Goal: Transaction & Acquisition: Purchase product/service

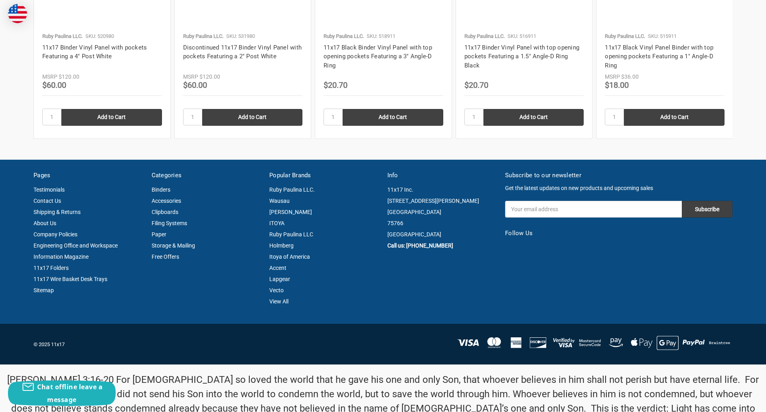
scroll to position [1080, 0]
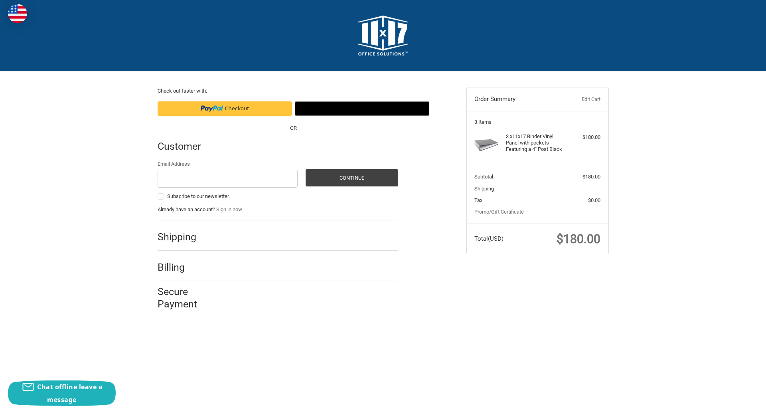
click at [228, 178] on input "Email Address" at bounding box center [228, 179] width 141 height 18
type input "[EMAIL_ADDRESS][DOMAIN_NAME]"
click at [352, 178] on button "Continue" at bounding box center [352, 177] width 93 height 17
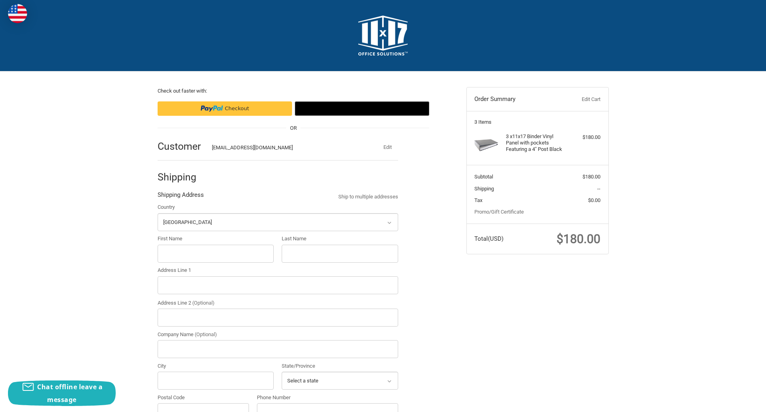
select select "US"
click at [216, 253] on input "First Name" at bounding box center [216, 254] width 117 height 18
type input "reflectiz"
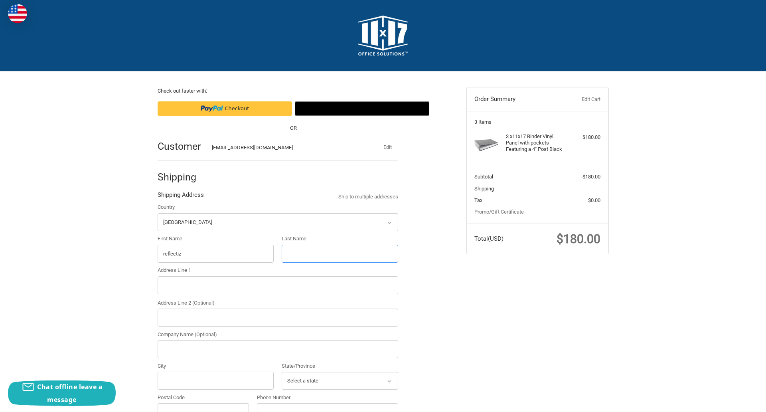
click at [340, 253] on input "Last Name" at bounding box center [340, 254] width 117 height 18
type input "bigcommerce"
click at [203, 403] on input "Postal Code" at bounding box center [204, 412] width 92 height 18
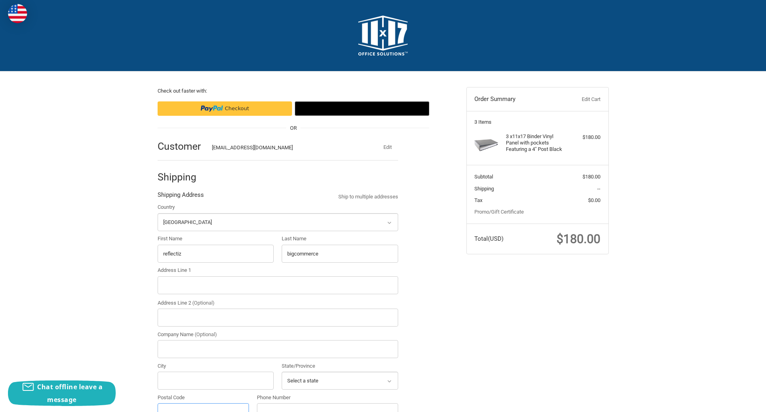
click at [203, 403] on input "Postal Code" at bounding box center [204, 412] width 92 height 18
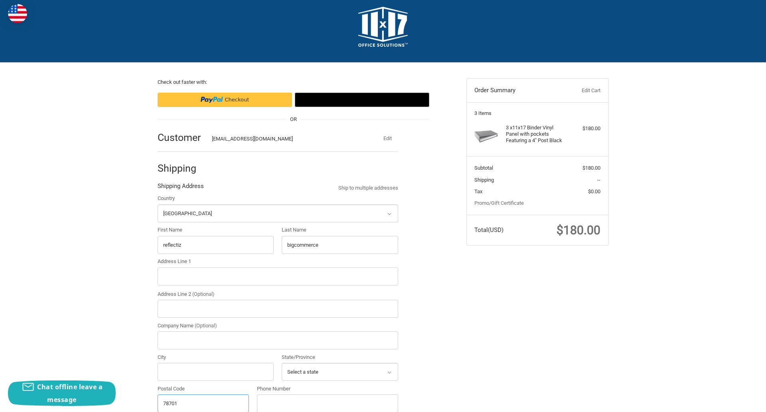
click at [203, 403] on input "78701" at bounding box center [204, 403] width 92 height 18
type input "78701"
click at [278, 276] on input "Address Line 1" at bounding box center [278, 276] width 241 height 18
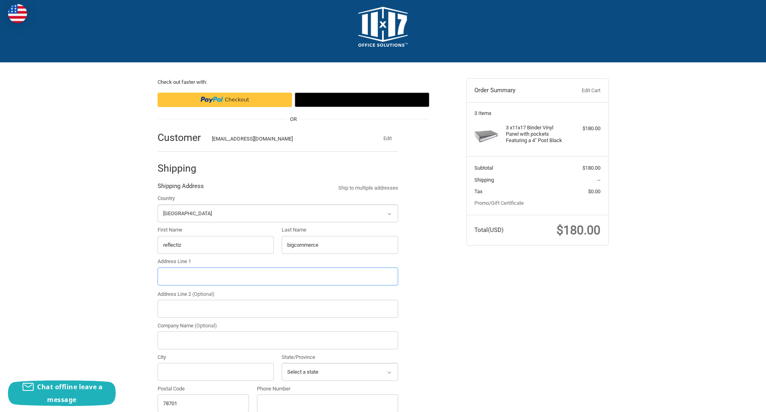
click at [278, 276] on input "Address Line 1" at bounding box center [278, 276] width 241 height 18
type input "11305 4 Points Dr Building 2, Suite 100"
click at [180, 188] on legend "Shipping Address" at bounding box center [181, 188] width 46 height 13
click at [203, 403] on input "78701" at bounding box center [204, 403] width 92 height 18
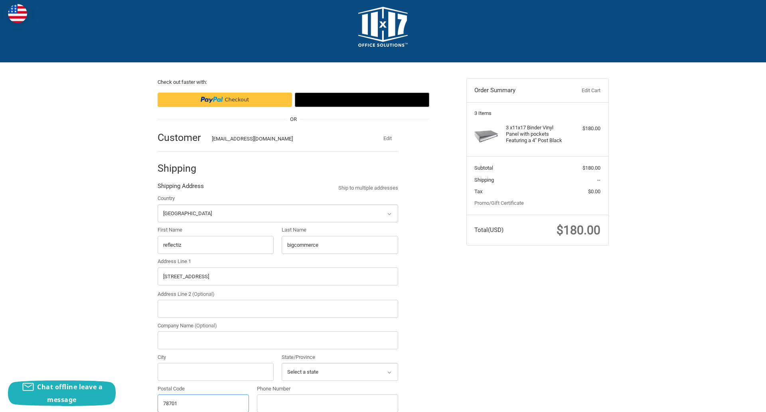
click at [203, 403] on input "78701" at bounding box center [204, 403] width 92 height 18
type input "78701"
select select "[GEOGRAPHIC_DATA]"
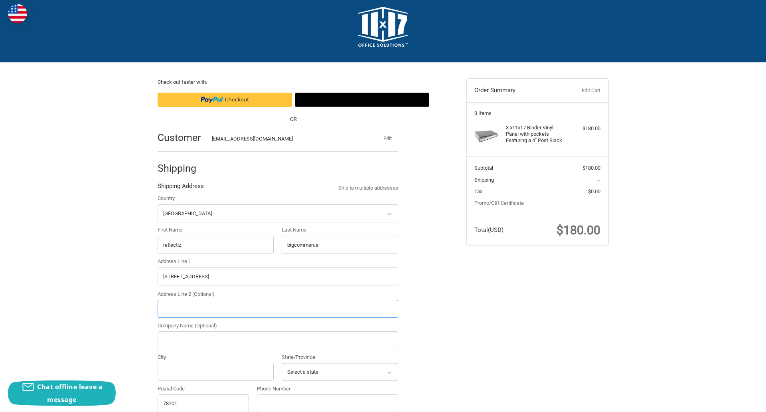
click at [278, 309] on input "Address Line 2 (Optional)" at bounding box center [278, 309] width 241 height 18
type input "2"
click at [216, 372] on input "City" at bounding box center [216, 372] width 117 height 18
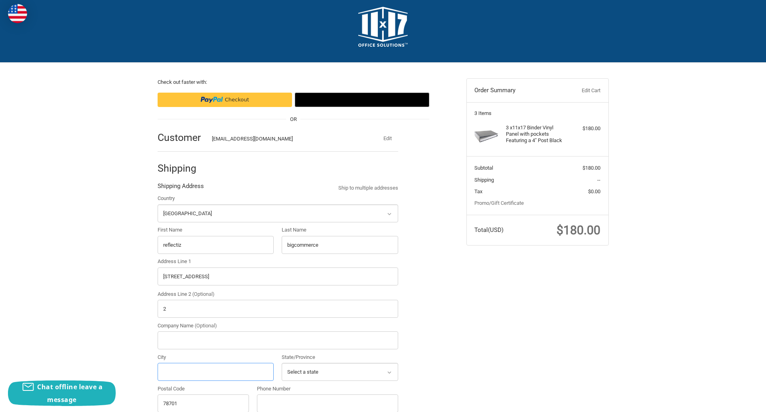
click at [216, 372] on input "City" at bounding box center [216, 372] width 117 height 18
click at [216, 372] on input "Austin" at bounding box center [216, 372] width 117 height 18
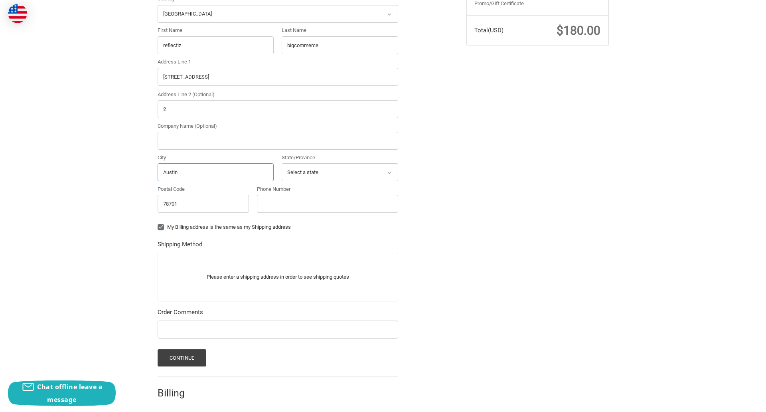
scroll to position [249, 0]
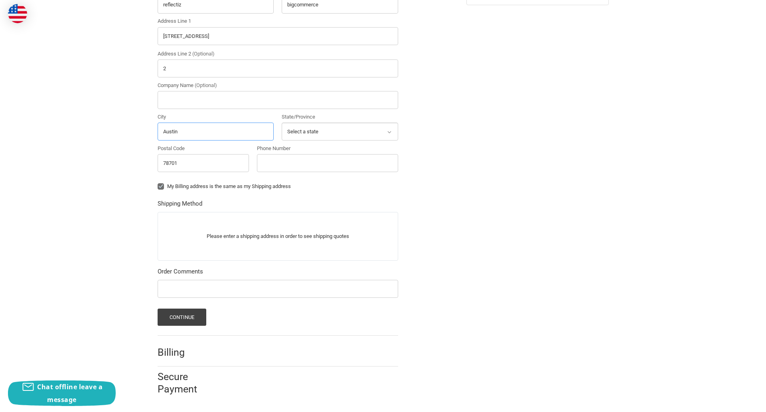
type input "Austin"
click at [327, 163] on input "Phone Number" at bounding box center [327, 163] width 141 height 18
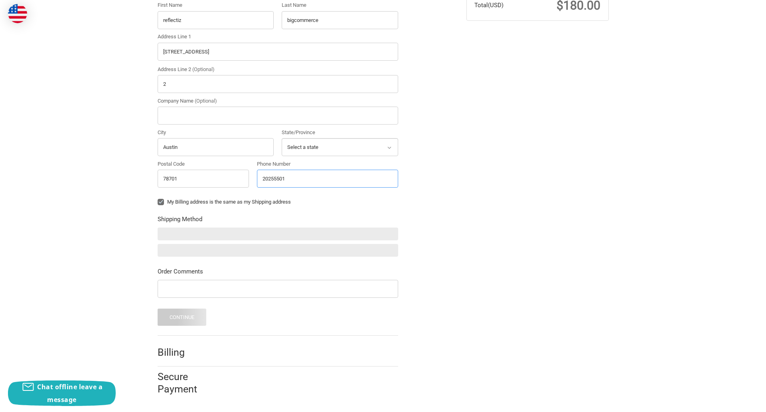
scroll to position [234, 0]
type input "2025550150"
click at [278, 115] on input "Company Name (Optional)" at bounding box center [278, 116] width 241 height 18
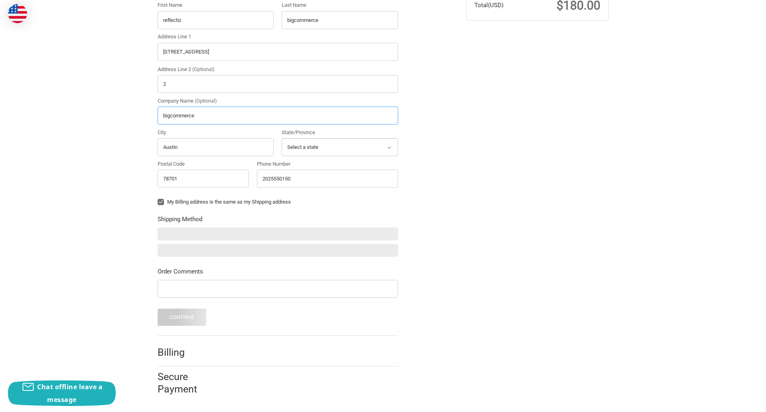
type input "bigcommerce"
click at [158, 208] on form "Country Select a country Afghanistan Åland Islands Albania Algeria American Sam…" at bounding box center [278, 148] width 241 height 356
click at [158, 299] on form "Country Select a country Afghanistan Åland Islands Albania Algeria American Sam…" at bounding box center [278, 148] width 241 height 356
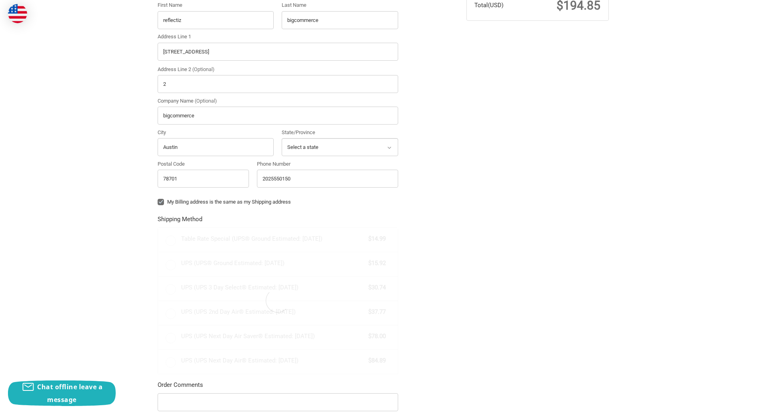
radio input "true"
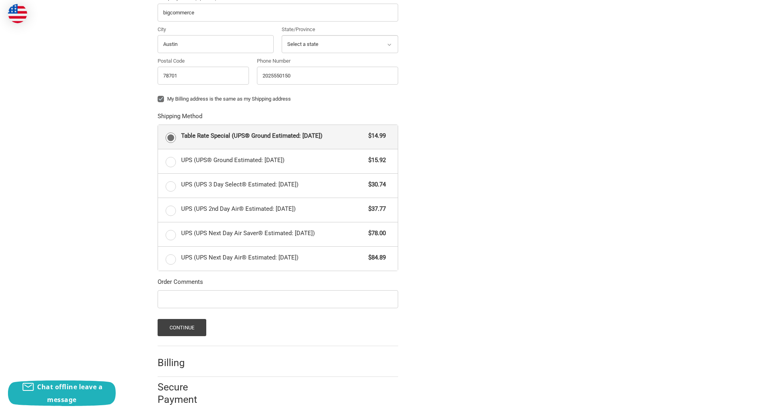
scroll to position [347, 0]
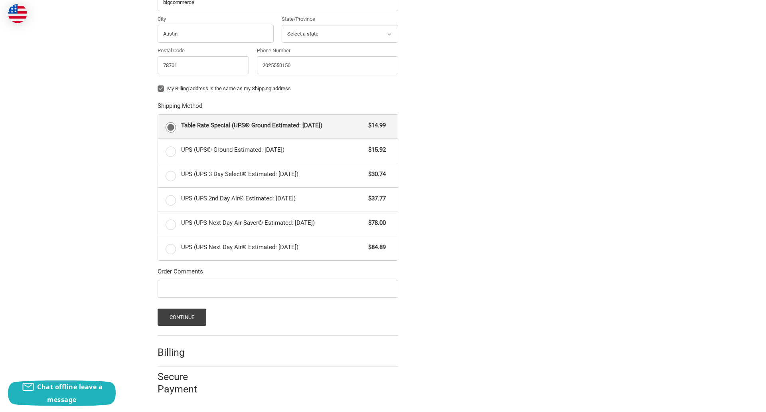
click at [278, 126] on span "Table Rate Special (UPS® Ground Estimated: Fri, Sep 19)" at bounding box center [273, 125] width 184 height 9
click at [158, 115] on input "Table Rate Special (UPS® Ground Estimated: Fri, Sep 19) $14.99" at bounding box center [158, 115] width 0 height 0
click at [182, 317] on button "Continue" at bounding box center [182, 317] width 49 height 17
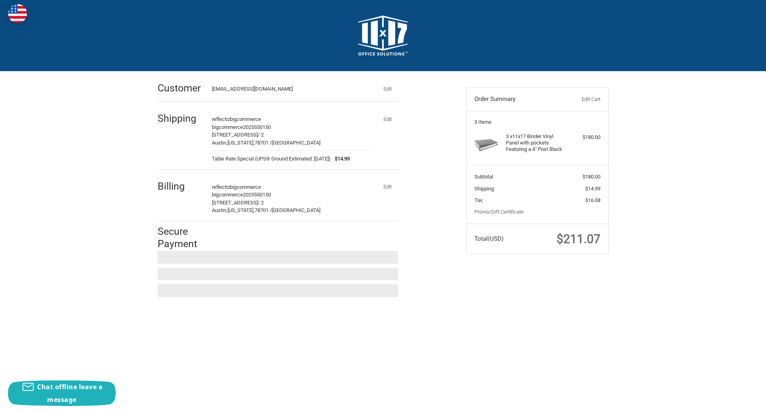
scroll to position [0, 0]
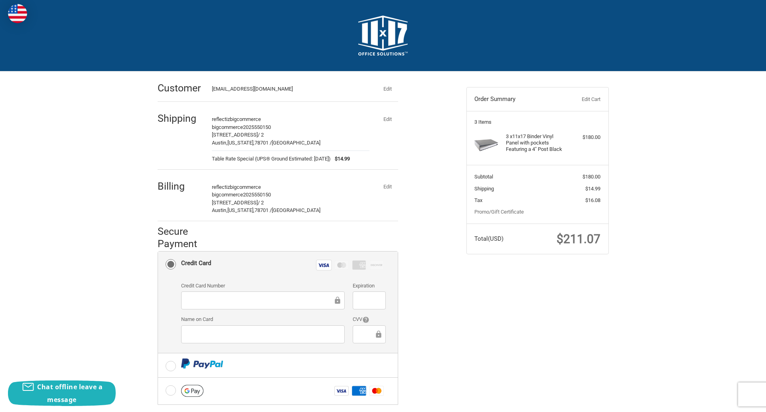
checkbox input "true"
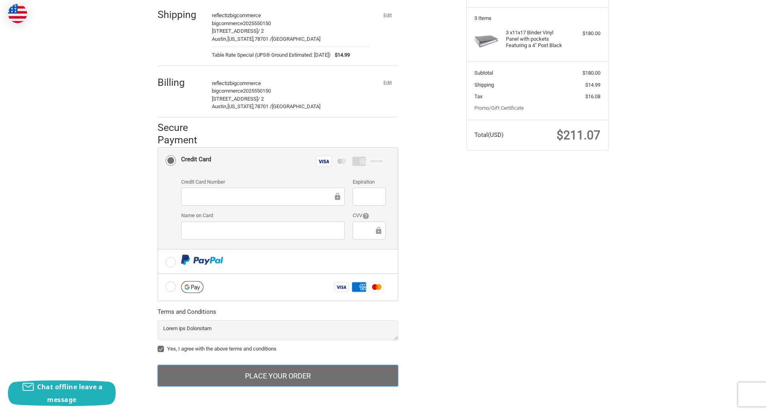
click at [278, 376] on button "Place Your Order" at bounding box center [278, 376] width 241 height 22
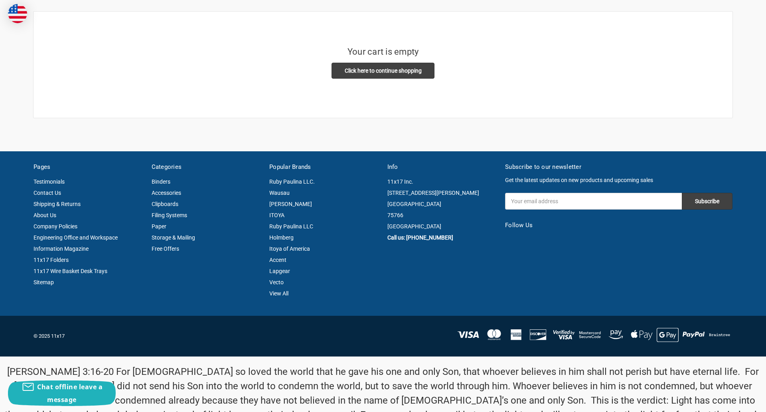
scroll to position [186, 0]
